Goal: Find specific page/section: Find specific page/section

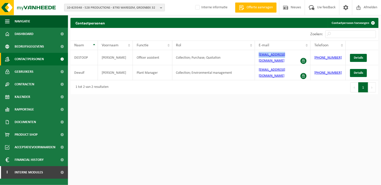
click at [116, 6] on span "10-829348 - 528 PRODUCTIONS - 8790 WAREGEM, GROENBEK 32" at bounding box center [112, 8] width 91 height 8
paste input "10-884877"
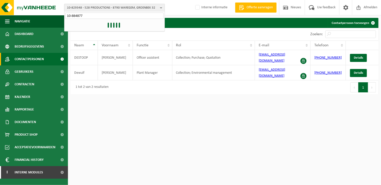
type input "10-884877"
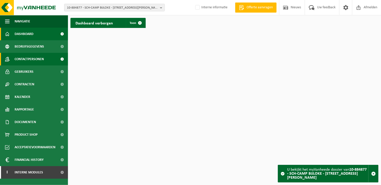
click at [42, 60] on span "Contactpersonen" at bounding box center [29, 59] width 29 height 13
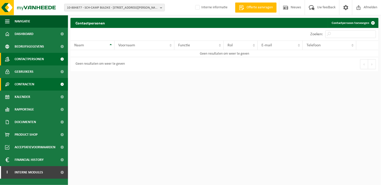
click at [33, 87] on span "Contracten" at bounding box center [25, 84] width 20 height 13
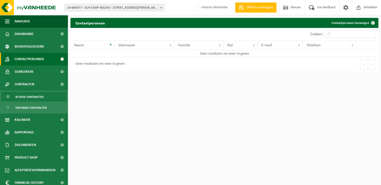
click at [32, 97] on span "Actieve contracten" at bounding box center [29, 97] width 28 height 10
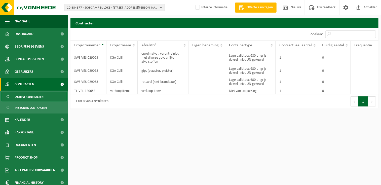
click at [169, 143] on html "10-884877 - SCH-CAMP BIJLOKE - INFRASTRUCTUUR - 9000 GENT, JOZEF KLUYSKENSSTRAA…" at bounding box center [190, 92] width 381 height 185
